Goal: Information Seeking & Learning: Learn about a topic

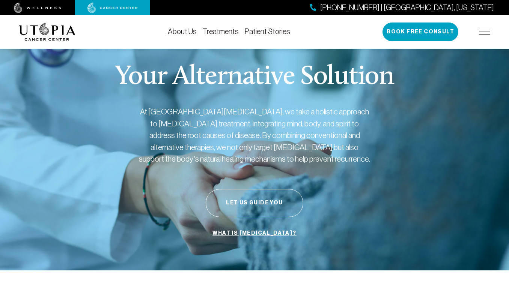
click at [224, 33] on link "Treatments" at bounding box center [221, 31] width 36 height 8
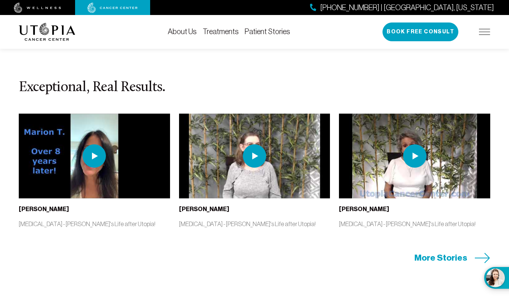
scroll to position [1575, 0]
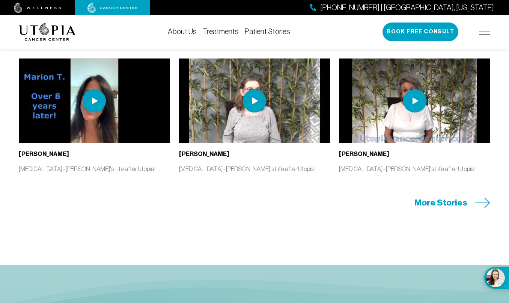
click at [457, 209] on span "More Stories" at bounding box center [440, 203] width 53 height 12
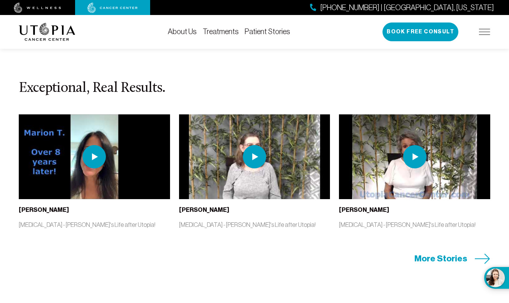
scroll to position [1350, 0]
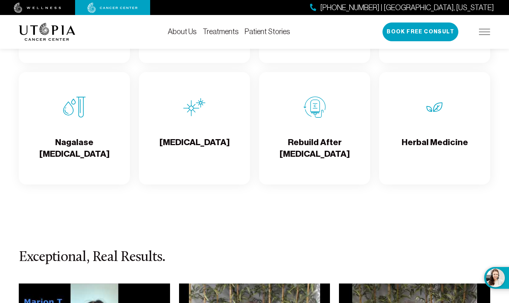
click at [308, 152] on h4 "Rebuild After [MEDICAL_DATA]" at bounding box center [314, 149] width 99 height 24
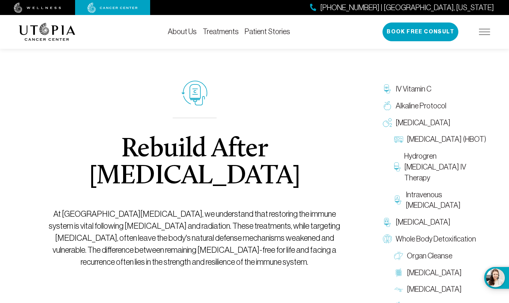
click at [221, 32] on link "Treatments" at bounding box center [221, 31] width 36 height 8
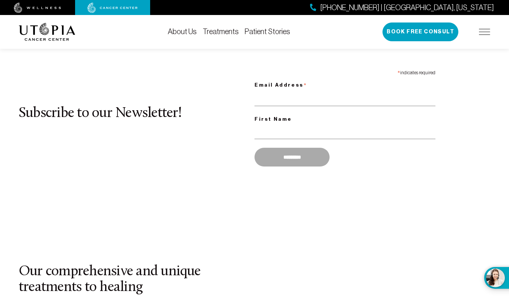
scroll to position [488, 0]
